Goal: Information Seeking & Learning: Learn about a topic

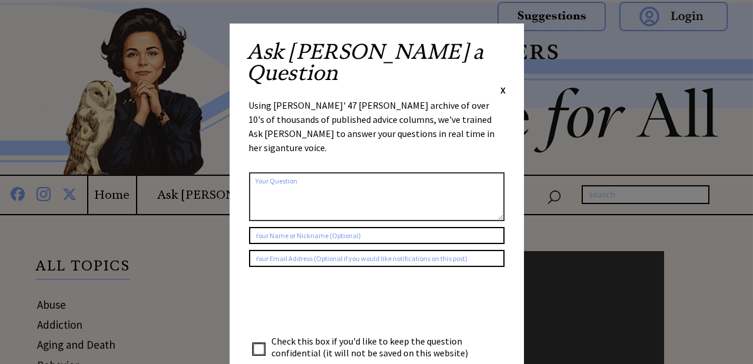
click at [502, 84] on span "X" at bounding box center [503, 90] width 5 height 12
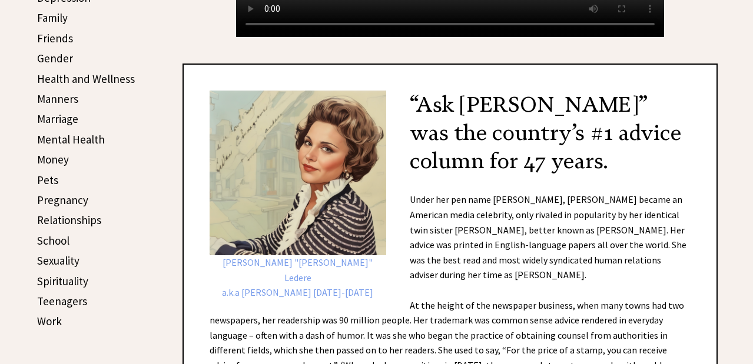
scroll to position [448, 0]
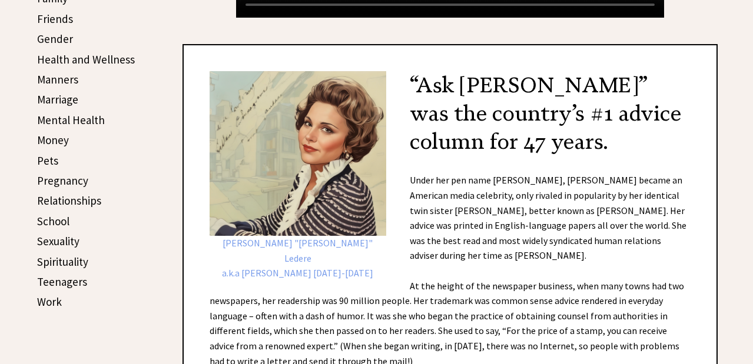
click at [57, 298] on link "Work" at bounding box center [49, 302] width 25 height 14
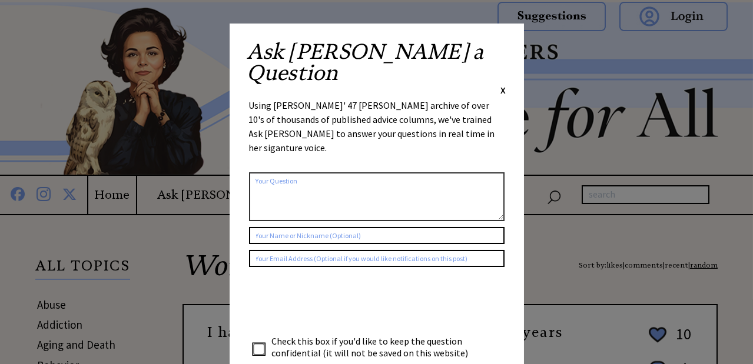
click at [505, 84] on span "X" at bounding box center [503, 90] width 5 height 12
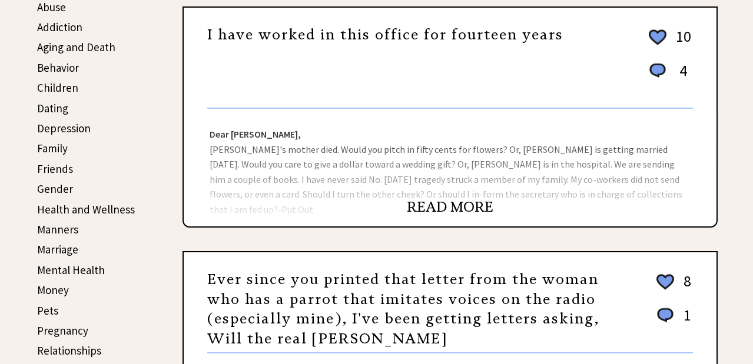
scroll to position [280, 0]
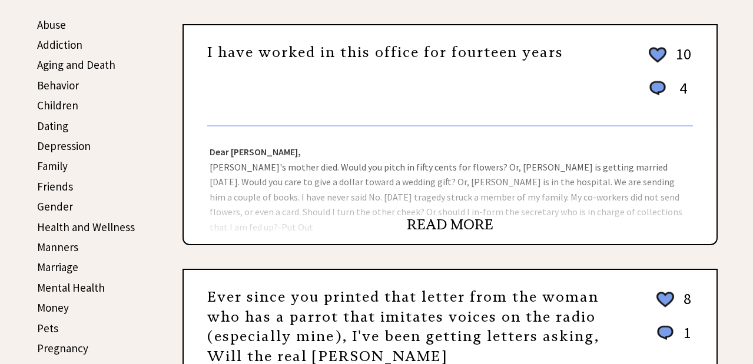
click at [446, 221] on link "READ MORE" at bounding box center [450, 225] width 87 height 18
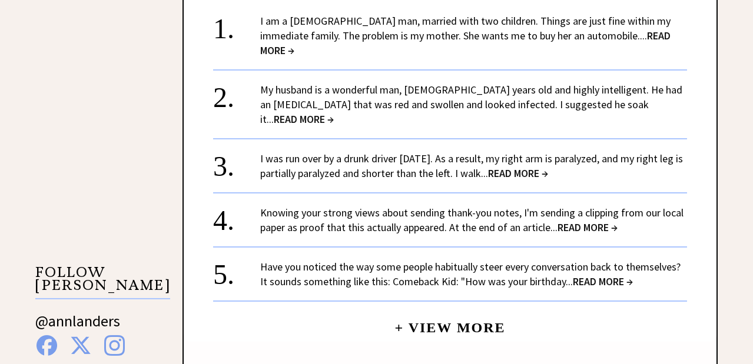
scroll to position [953, 0]
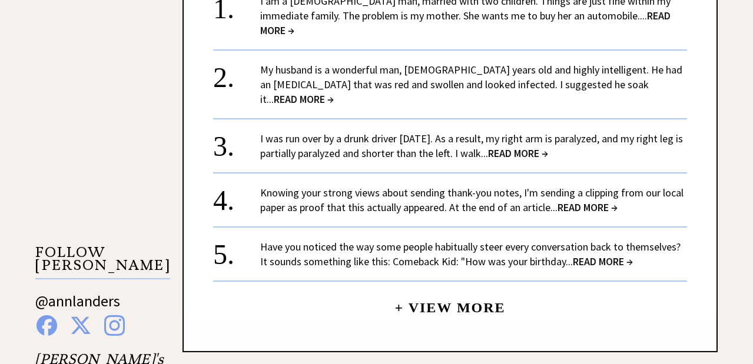
click at [448, 290] on link "+ View More" at bounding box center [449, 302] width 111 height 25
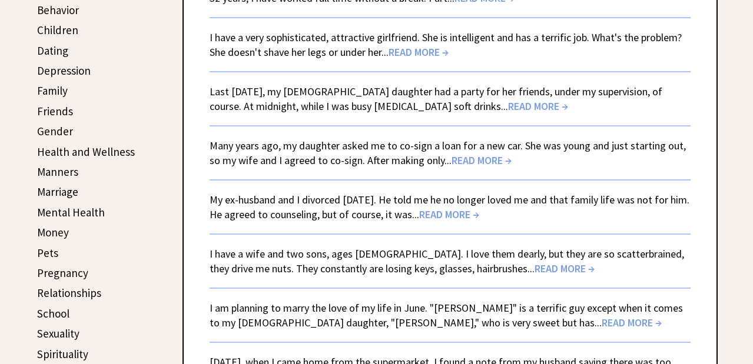
scroll to position [336, 0]
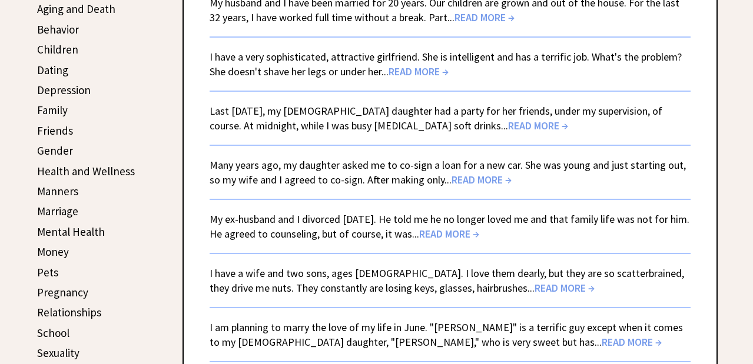
click at [508, 126] on span "READ MORE →" at bounding box center [538, 126] width 60 height 14
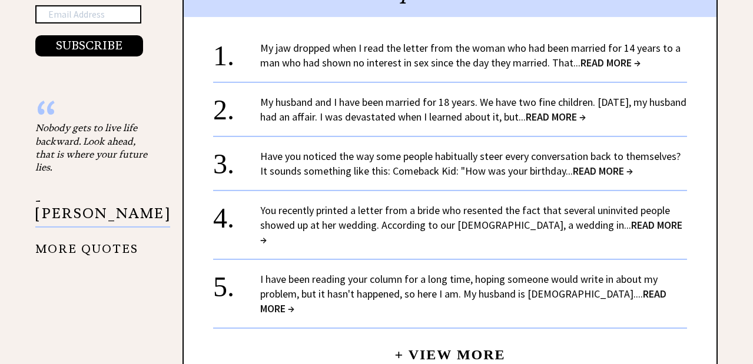
scroll to position [1289, 0]
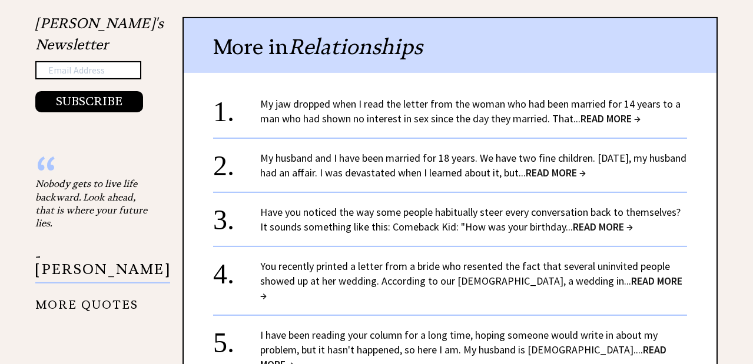
click at [586, 166] on span "READ MORE →" at bounding box center [556, 173] width 60 height 14
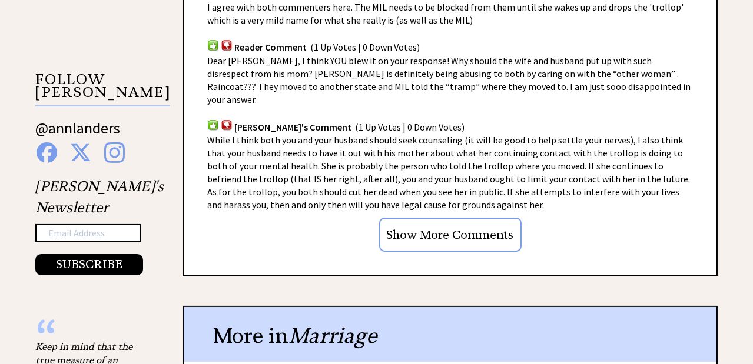
scroll to position [1009, 0]
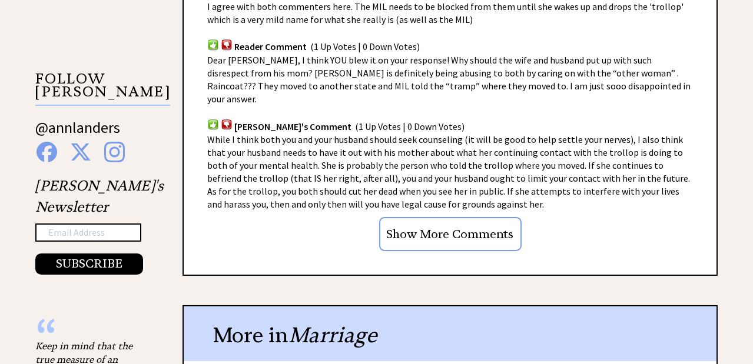
click at [436, 221] on input "Show More Comments" at bounding box center [450, 234] width 142 height 34
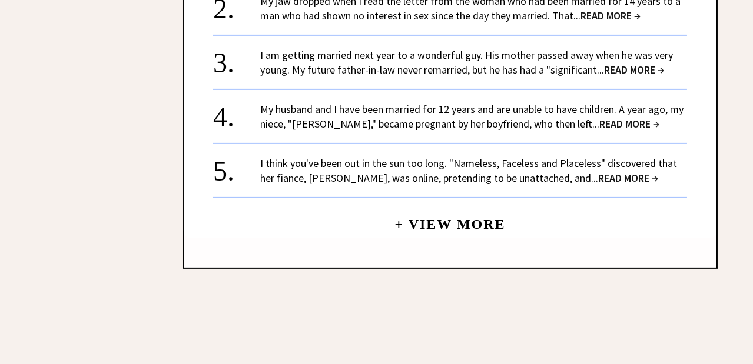
scroll to position [1569, 0]
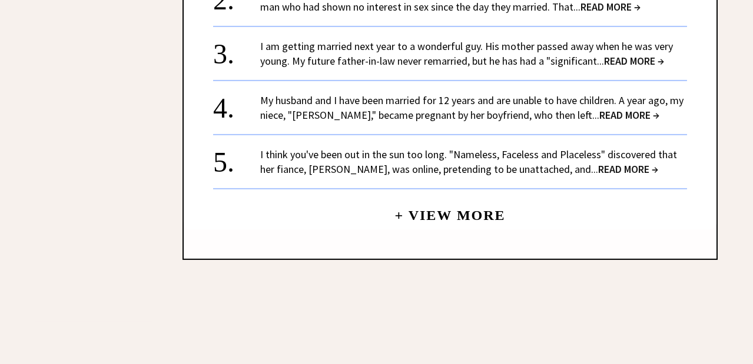
click at [354, 94] on link "My husband and I have been married for 12 years and are unable to have children…" at bounding box center [471, 108] width 423 height 28
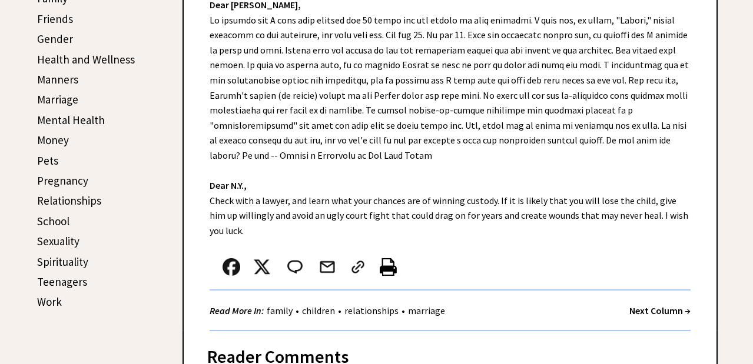
scroll to position [560, 0]
